Goal: Check status: Check status

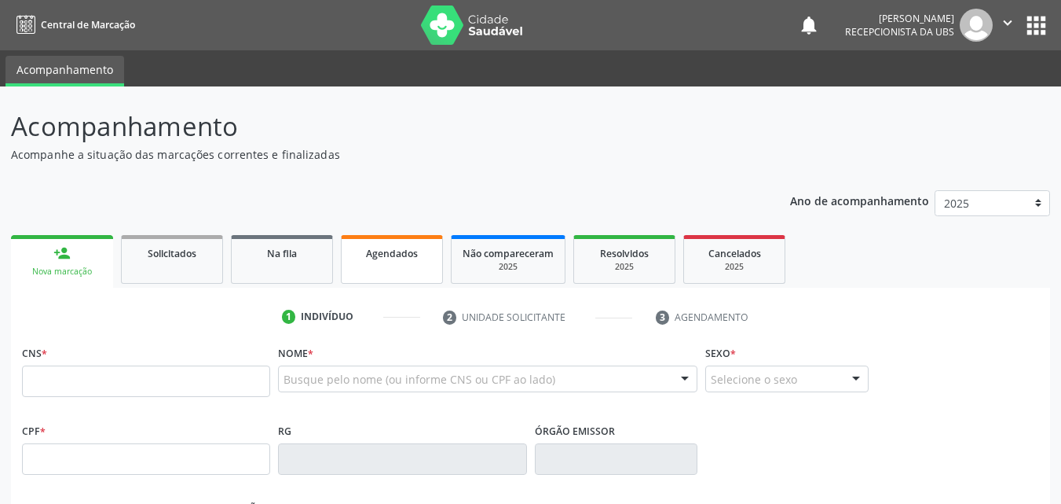
click at [382, 266] on link "Agendados" at bounding box center [392, 259] width 102 height 49
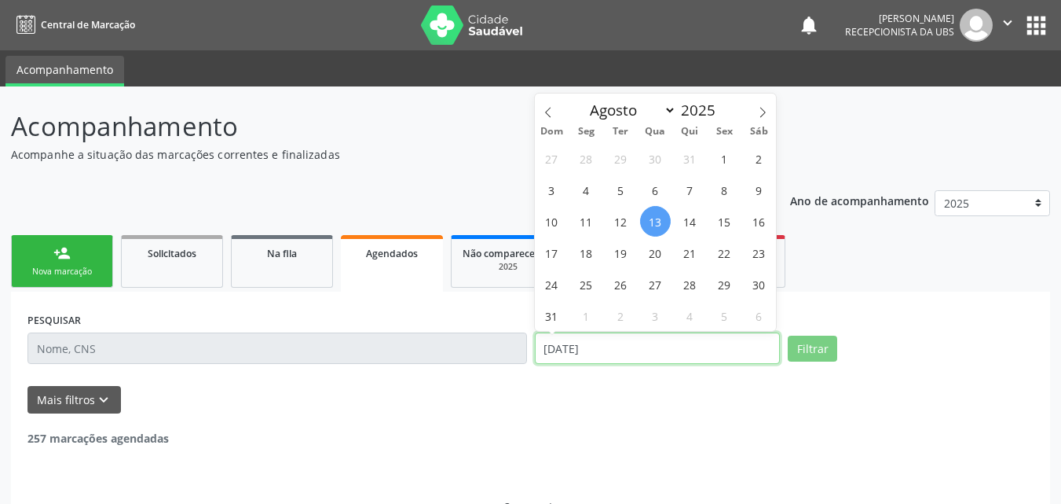
click at [602, 348] on input "[DATE]" at bounding box center [658, 347] width 246 height 31
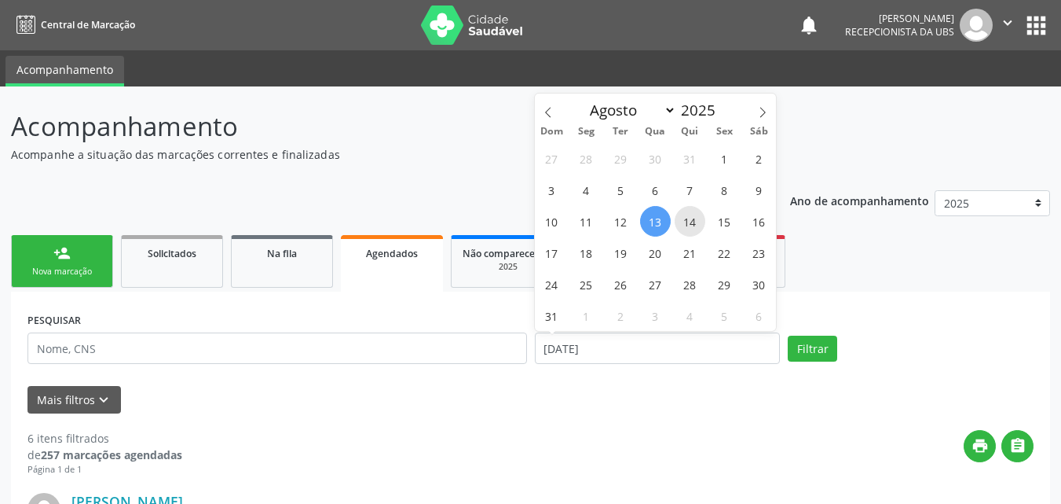
click at [686, 229] on span "14" at bounding box center [690, 221] width 31 height 31
type input "[DATE]"
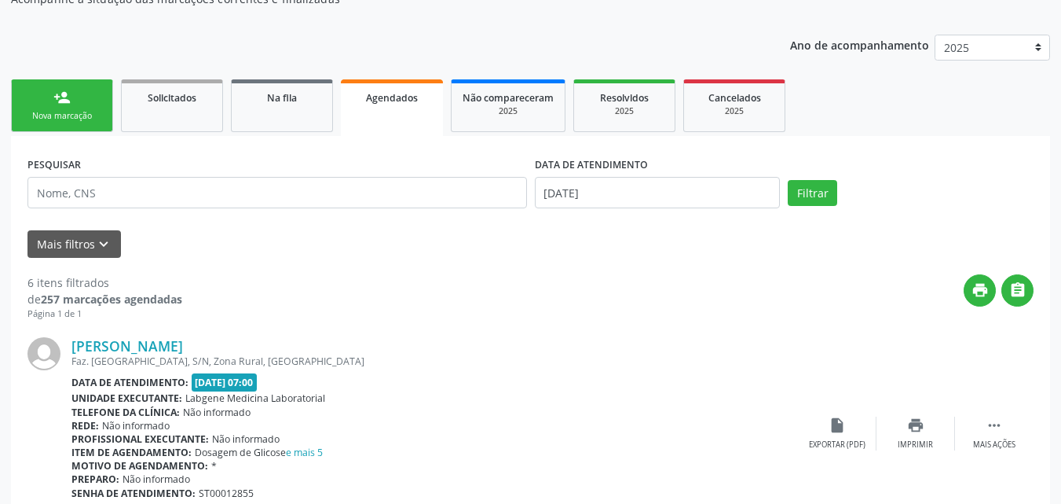
scroll to position [157, 0]
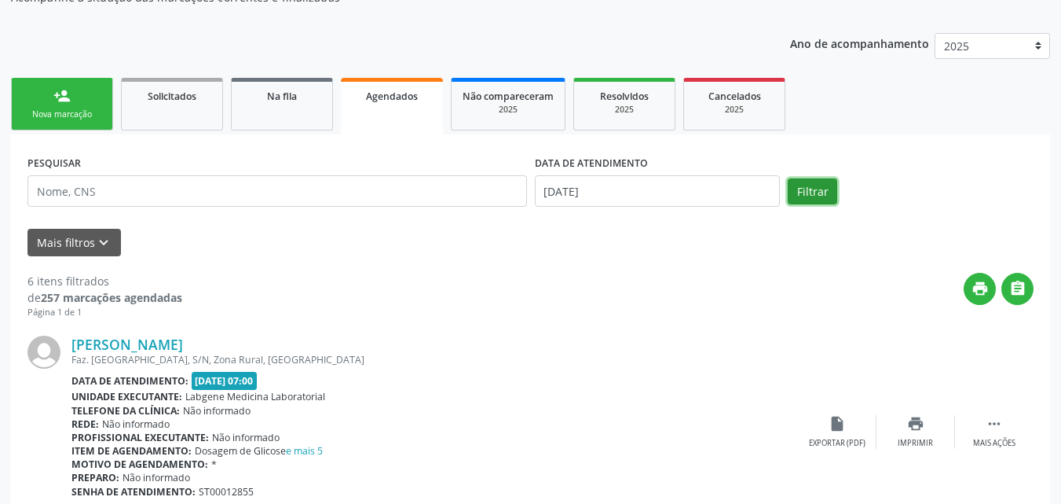
click at [819, 190] on button "Filtrar" at bounding box center [812, 191] width 49 height 27
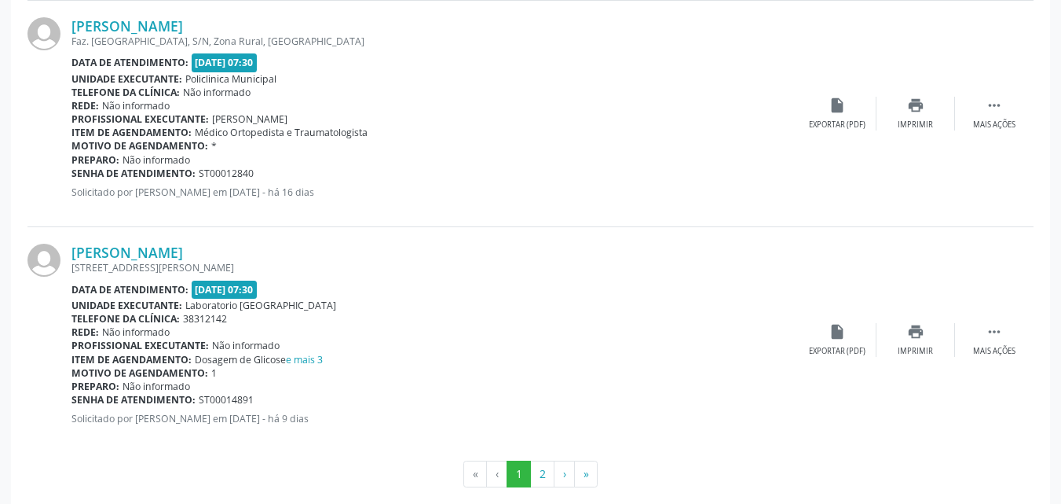
scroll to position [3441, 0]
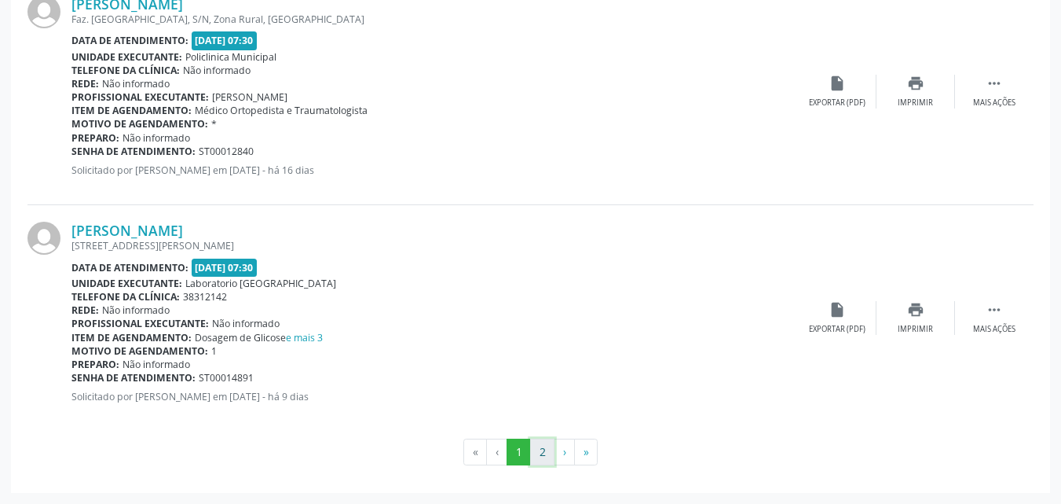
click at [546, 453] on button "2" at bounding box center [542, 451] width 24 height 27
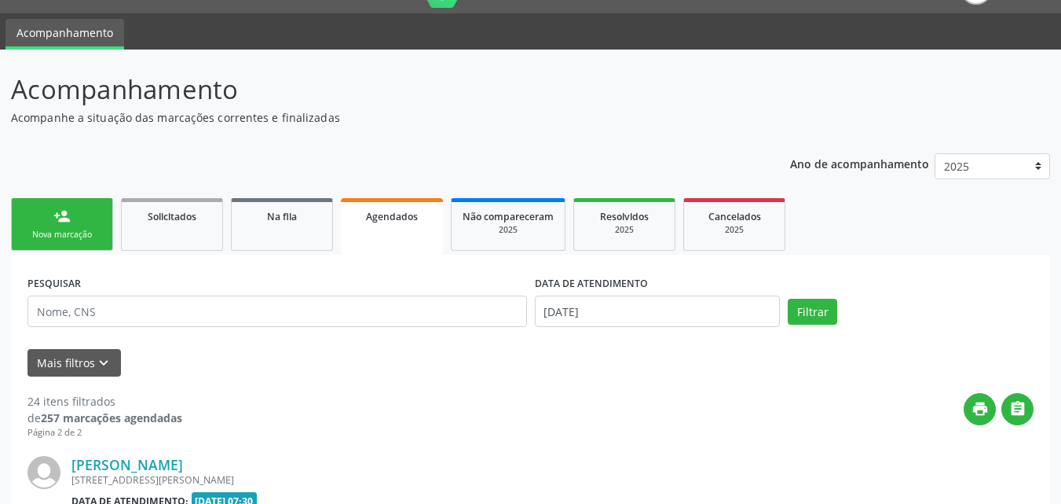
scroll to position [2082, 0]
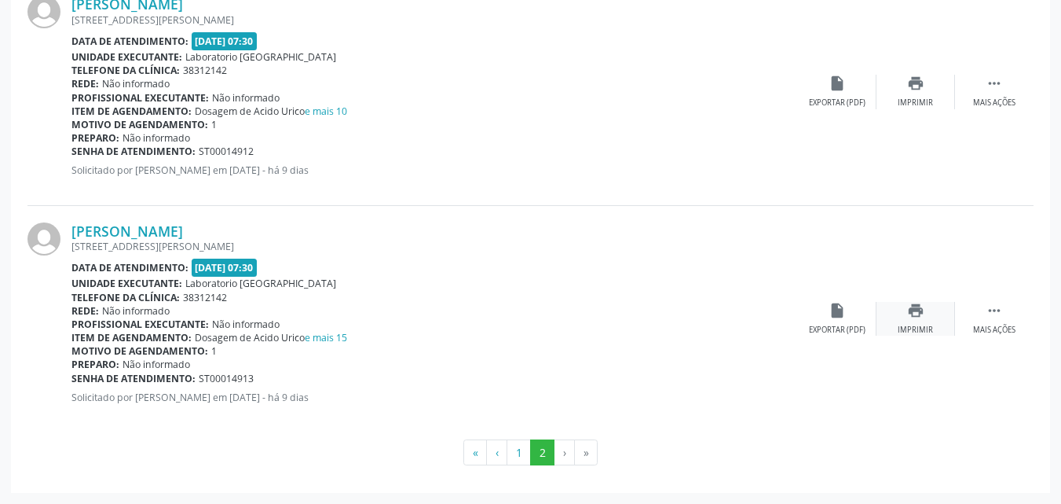
click at [922, 315] on icon "print" at bounding box center [915, 310] width 17 height 17
